Goal: Transaction & Acquisition: Book appointment/travel/reservation

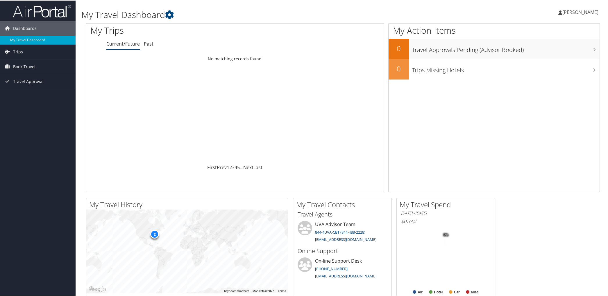
click at [570, 12] on span "[PERSON_NAME]" at bounding box center [580, 11] width 36 height 6
click at [37, 65] on link "Book Travel" at bounding box center [38, 66] width 76 height 15
click at [37, 96] on link "Book/Manage Online Trips" at bounding box center [38, 95] width 76 height 9
